Goal: Information Seeking & Learning: Learn about a topic

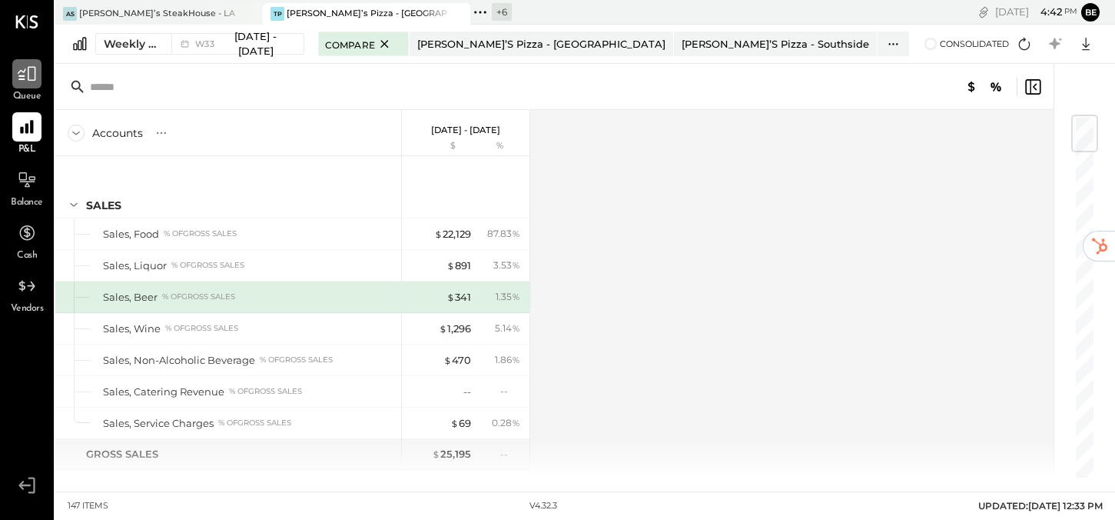
click at [30, 78] on icon at bounding box center [27, 74] width 20 height 20
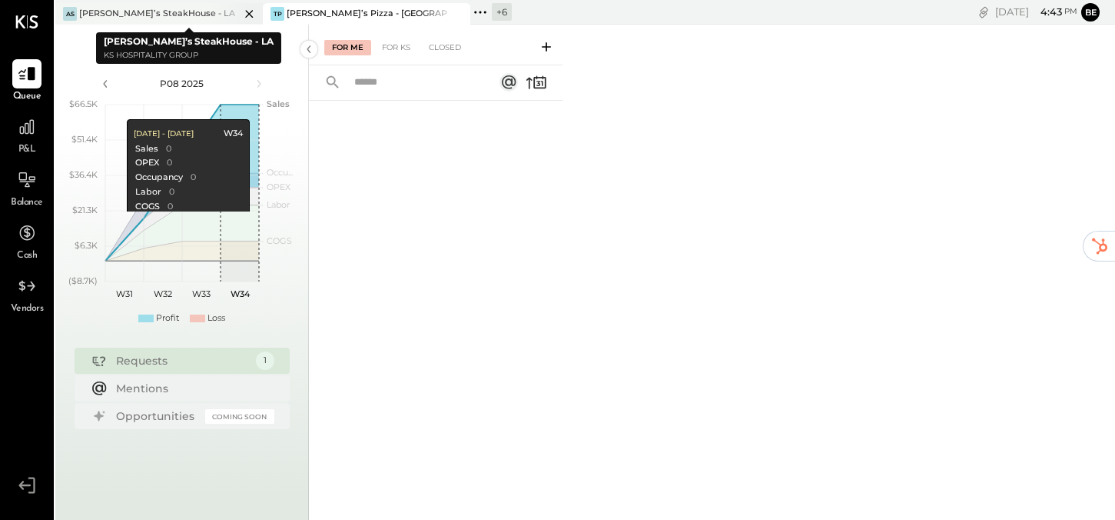
click at [194, 16] on div "AS [PERSON_NAME]’s SteakHouse - LA" at bounding box center [147, 14] width 184 height 14
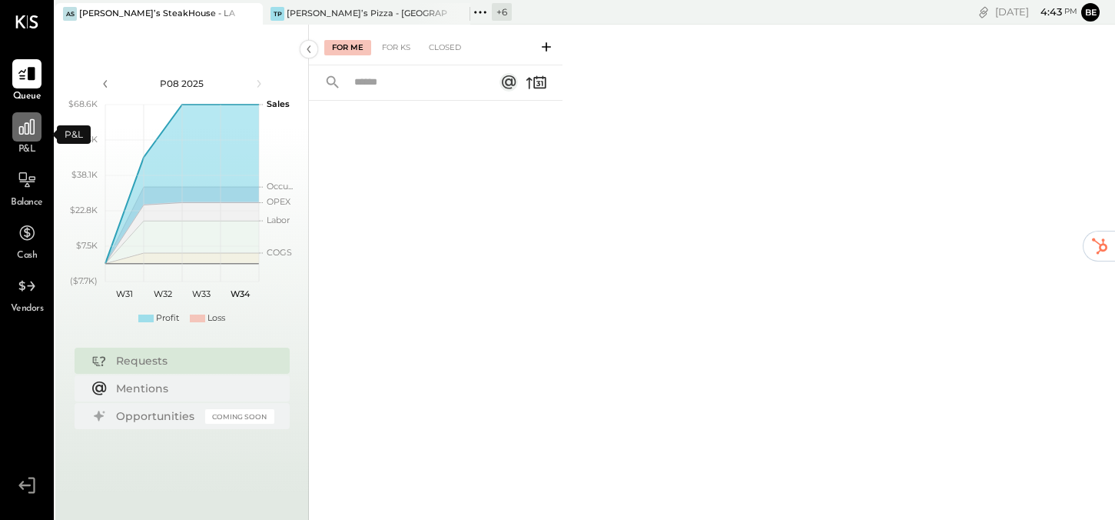
click at [26, 134] on icon at bounding box center [26, 126] width 15 height 15
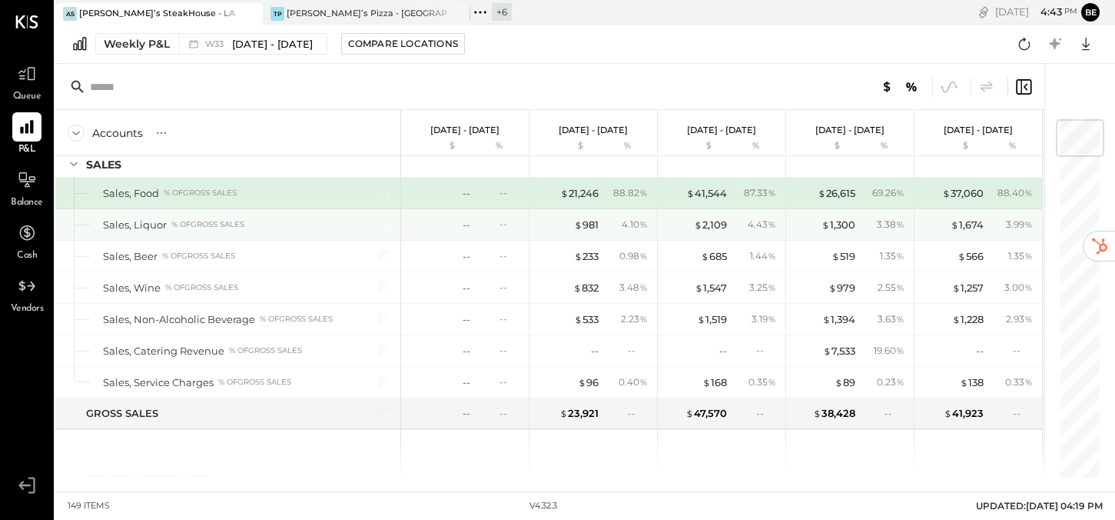
scroll to position [40, 0]
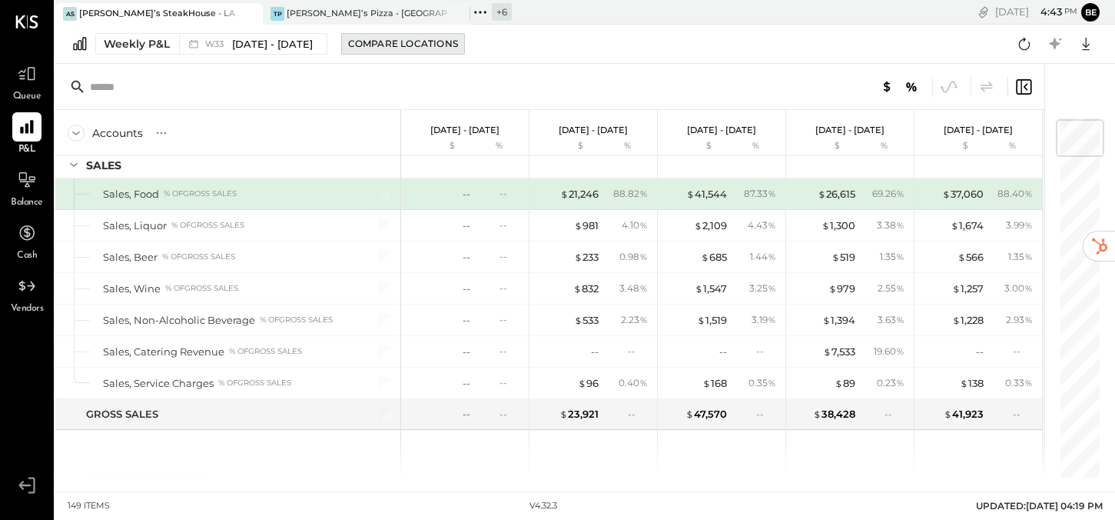
click at [392, 40] on div "Compare Locations" at bounding box center [403, 43] width 110 height 13
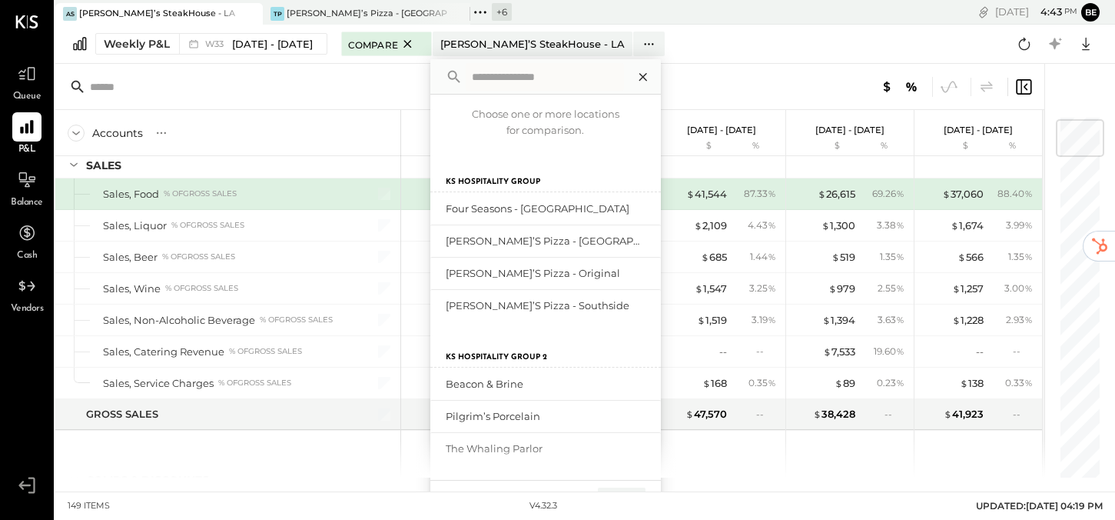
click at [643, 75] on icon at bounding box center [643, 77] width 8 height 8
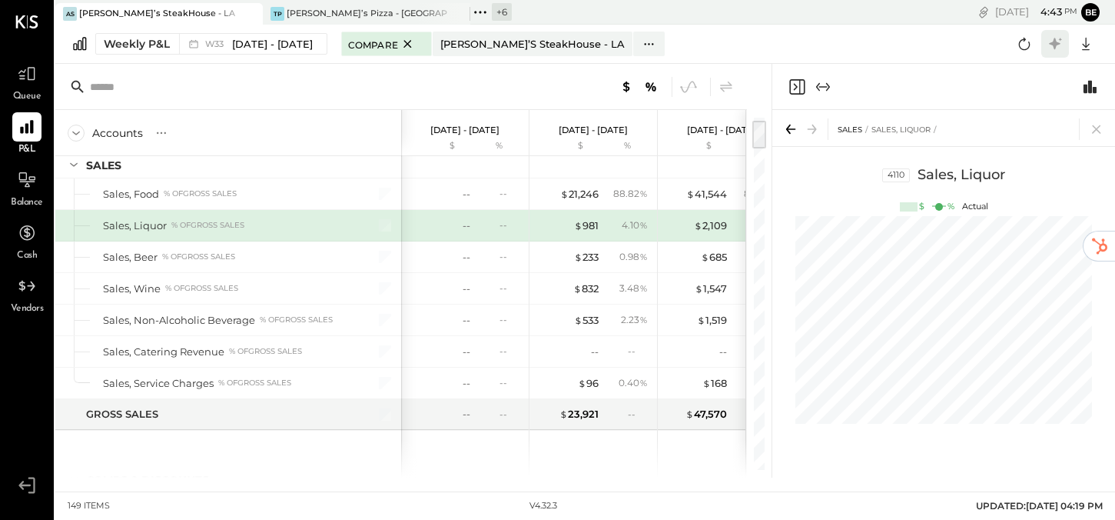
click at [1054, 42] on icon at bounding box center [1055, 44] width 12 height 12
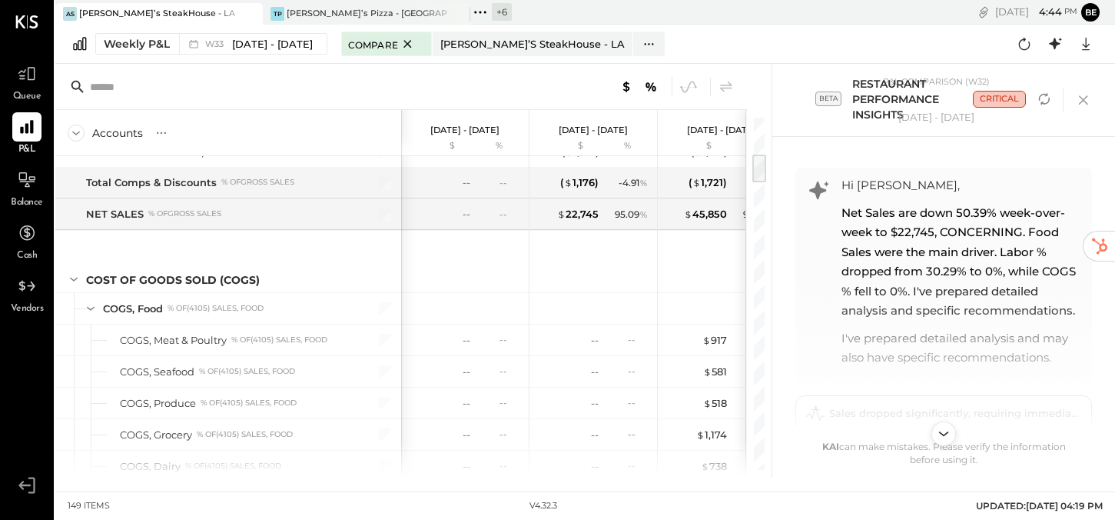
scroll to position [443, 0]
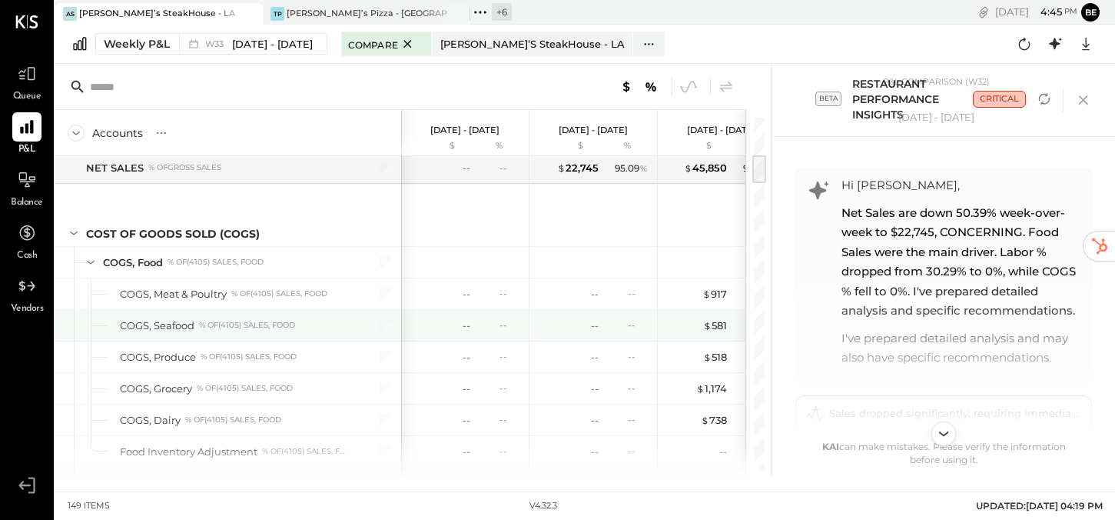
click at [159, 327] on div "COGS, Seafood" at bounding box center [157, 325] width 75 height 15
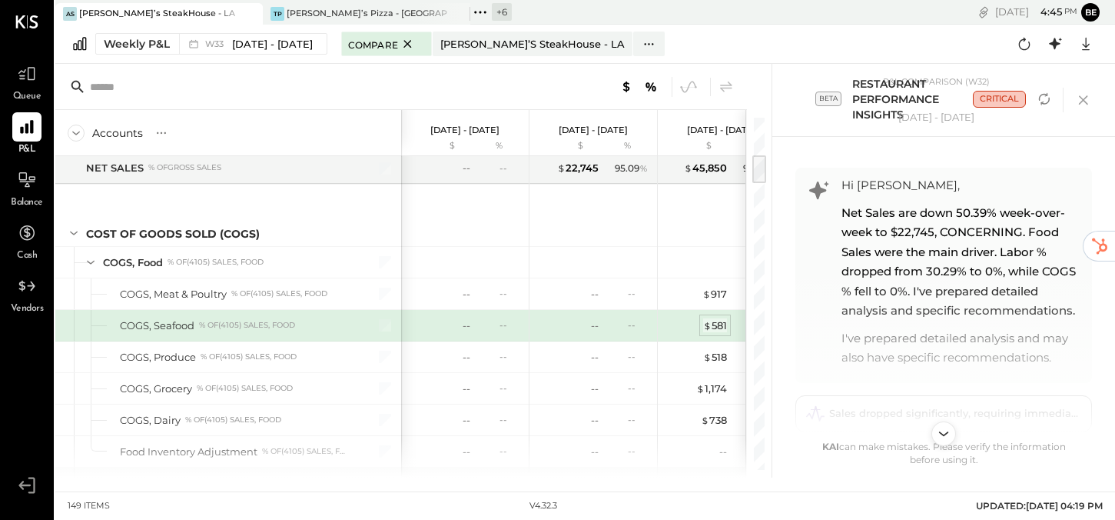
click at [720, 322] on div "$ 581" at bounding box center [715, 325] width 24 height 15
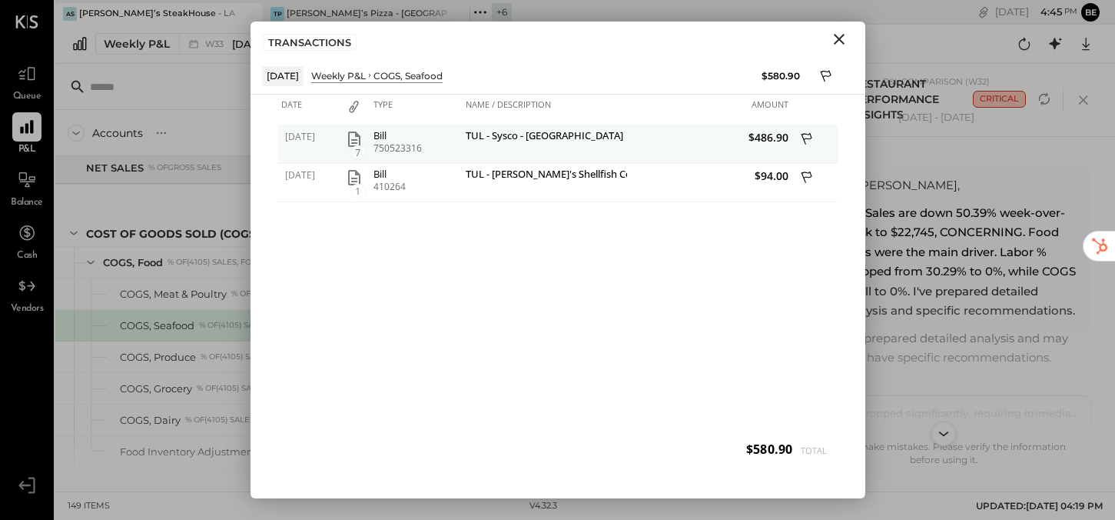
click at [352, 138] on icon "button" at bounding box center [354, 139] width 18 height 18
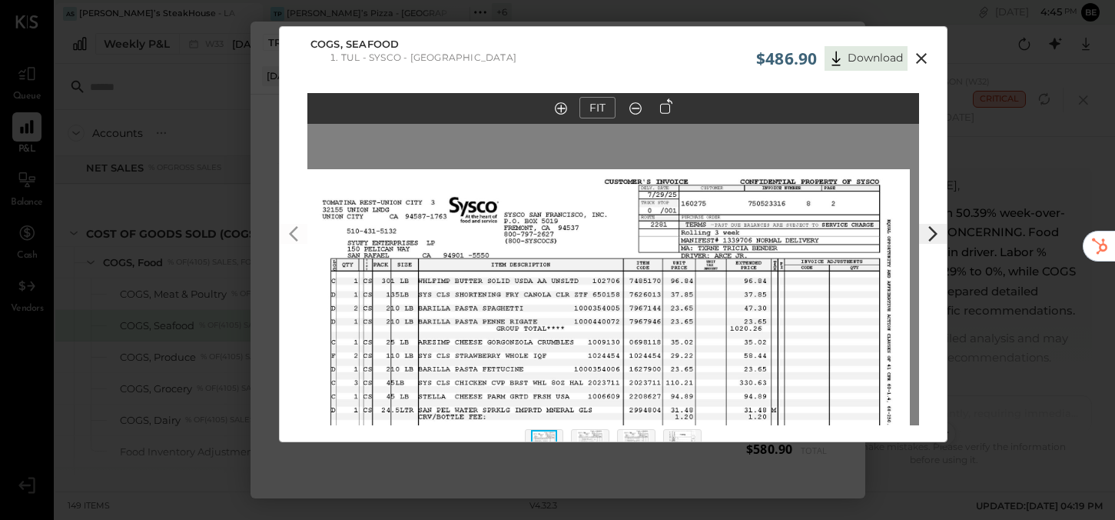
drag, startPoint x: 494, startPoint y: 228, endPoint x: 484, endPoint y: 392, distance: 164.8
click at [484, 393] on img at bounding box center [604, 405] width 613 height 473
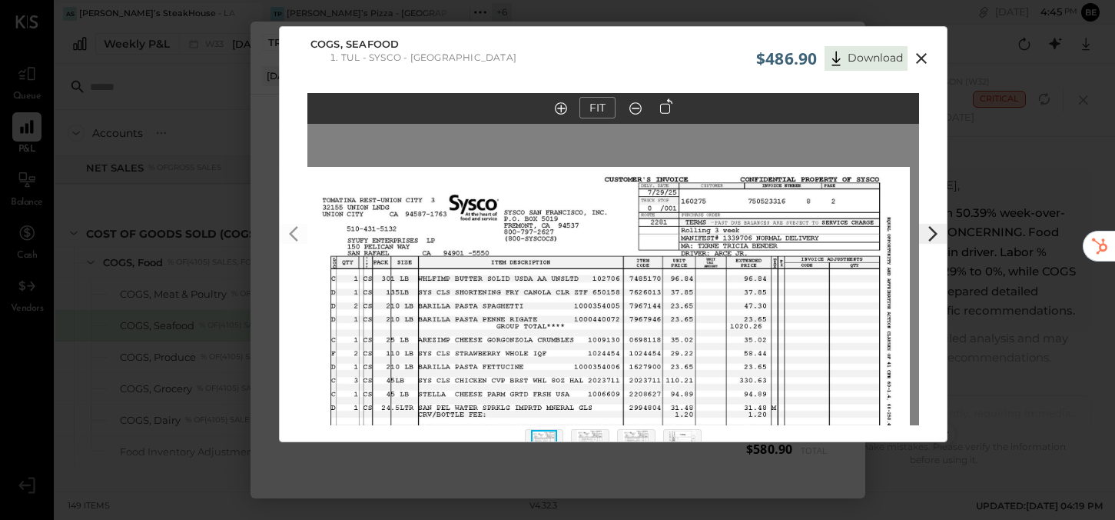
click at [918, 58] on icon at bounding box center [921, 58] width 18 height 18
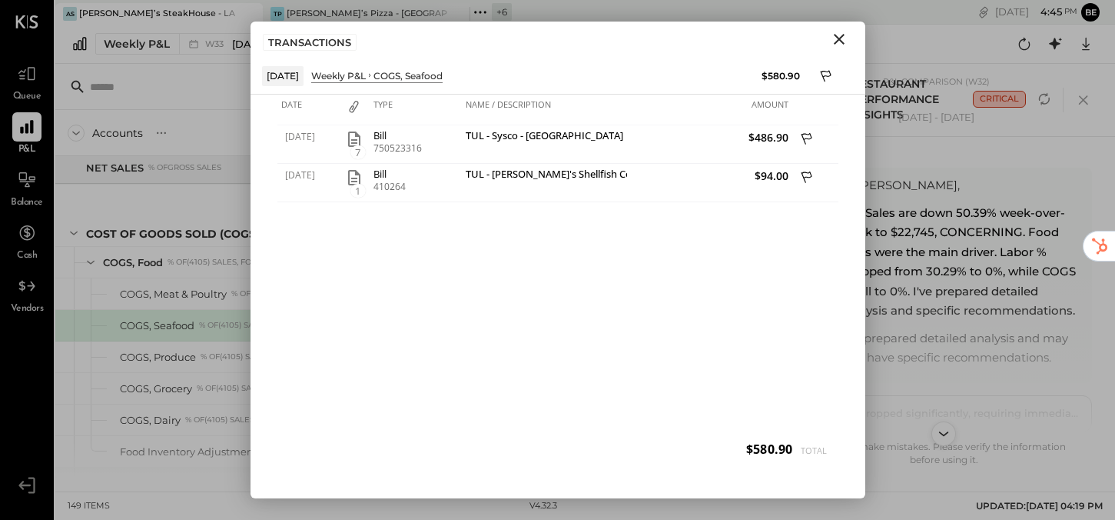
click at [918, 58] on div "Weekly P&L W33 [DATE] - [DATE] Compare [PERSON_NAME]’s SteakHouse - LA Choose o…" at bounding box center [585, 44] width 1060 height 39
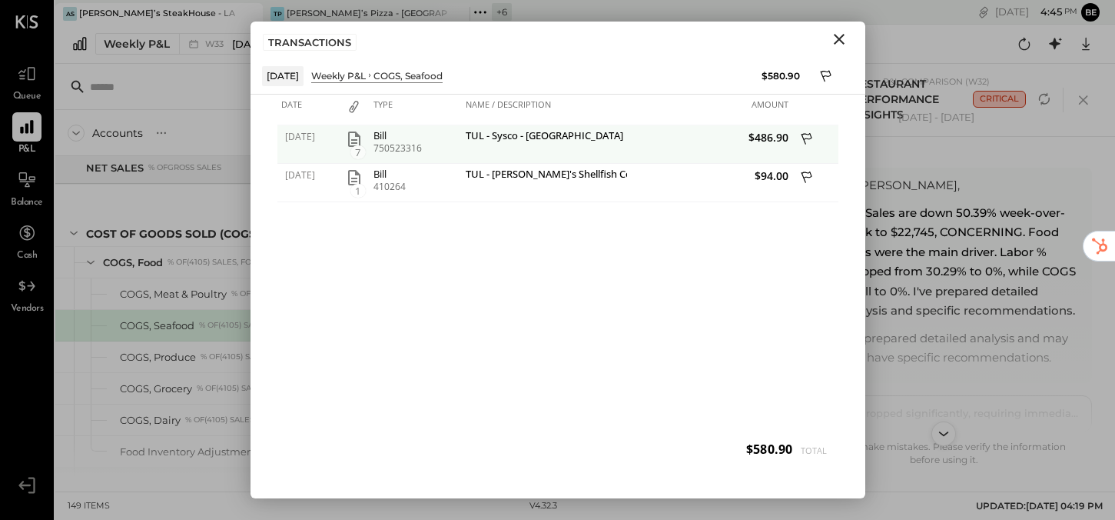
click at [807, 138] on icon at bounding box center [808, 140] width 14 height 19
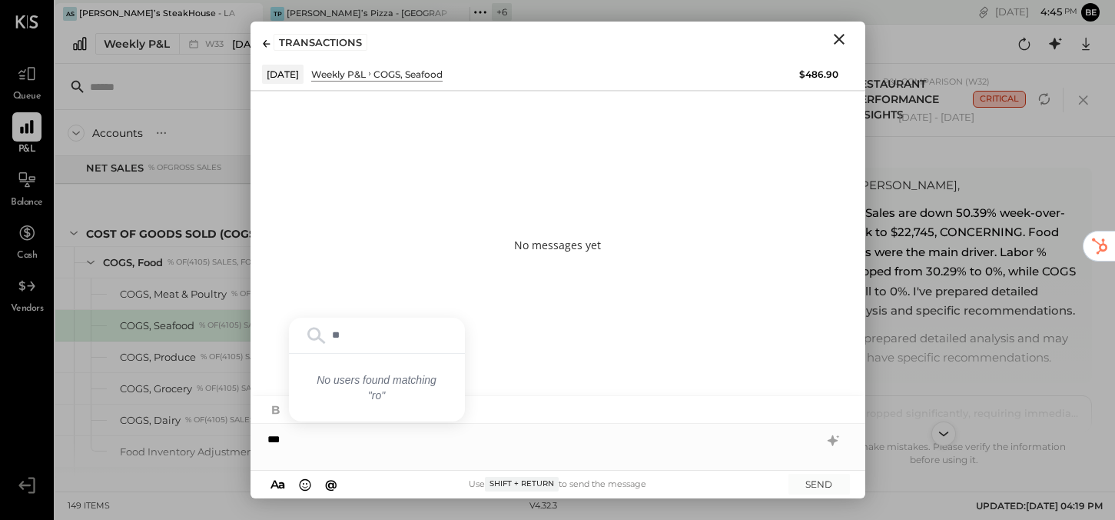
type input "*"
click at [364, 402] on span "[PERSON_NAME]" at bounding box center [398, 406] width 121 height 15
click at [839, 43] on icon "Close" at bounding box center [839, 39] width 18 height 18
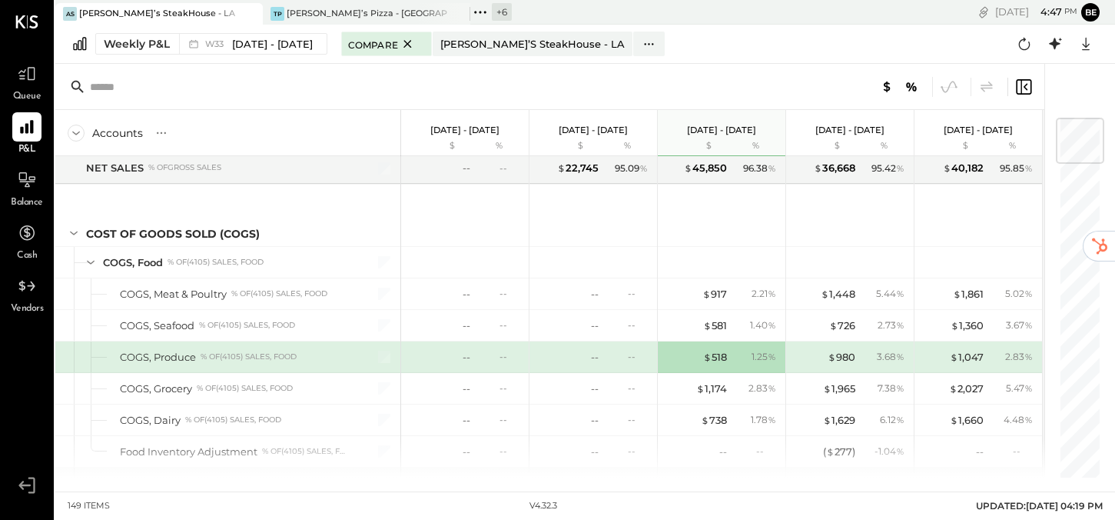
click at [1024, 84] on icon at bounding box center [1024, 87] width 18 height 18
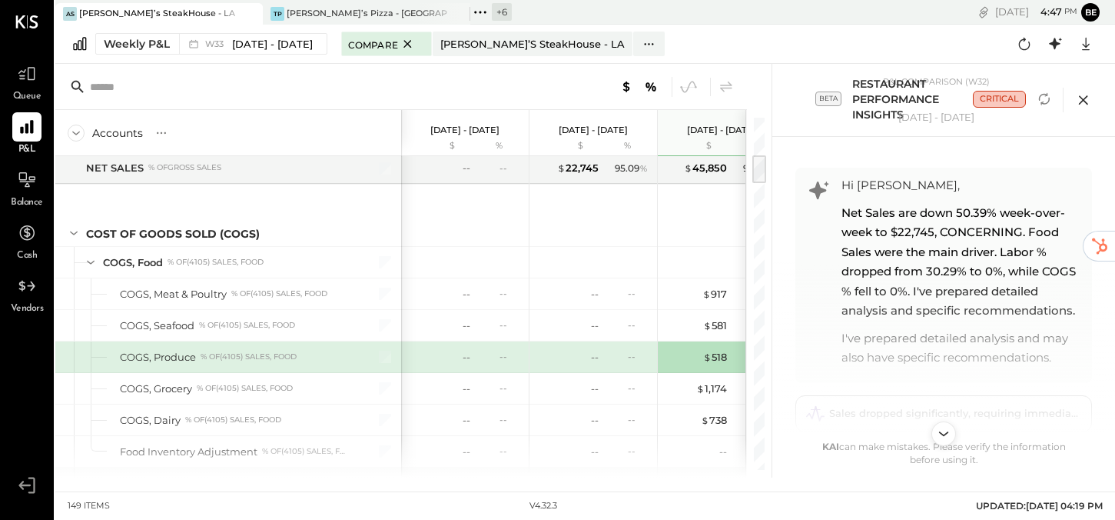
click at [1081, 98] on icon at bounding box center [1083, 99] width 9 height 9
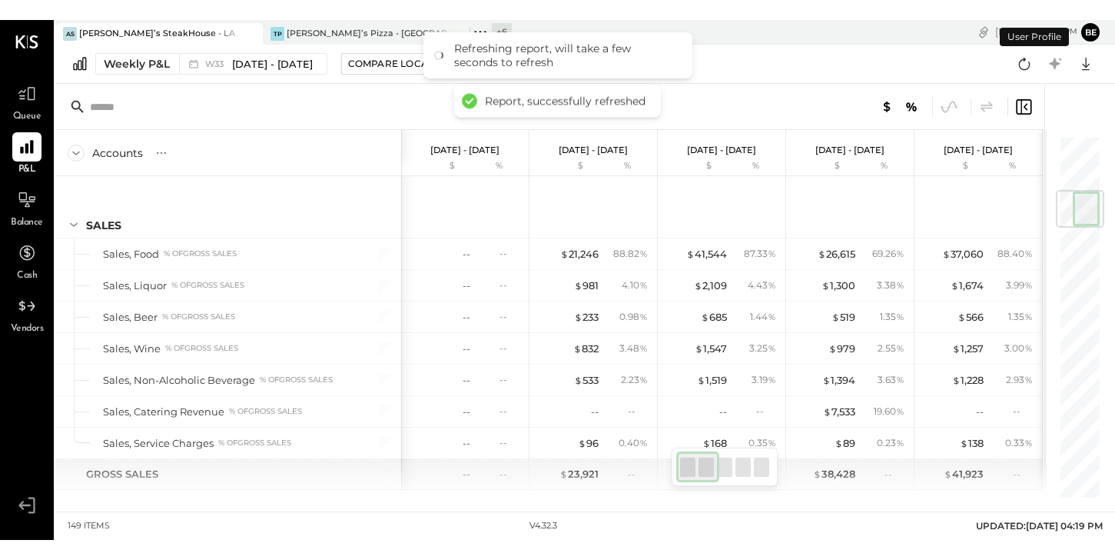
scroll to position [467, 0]
